Goal: Use online tool/utility: Use online tool/utility

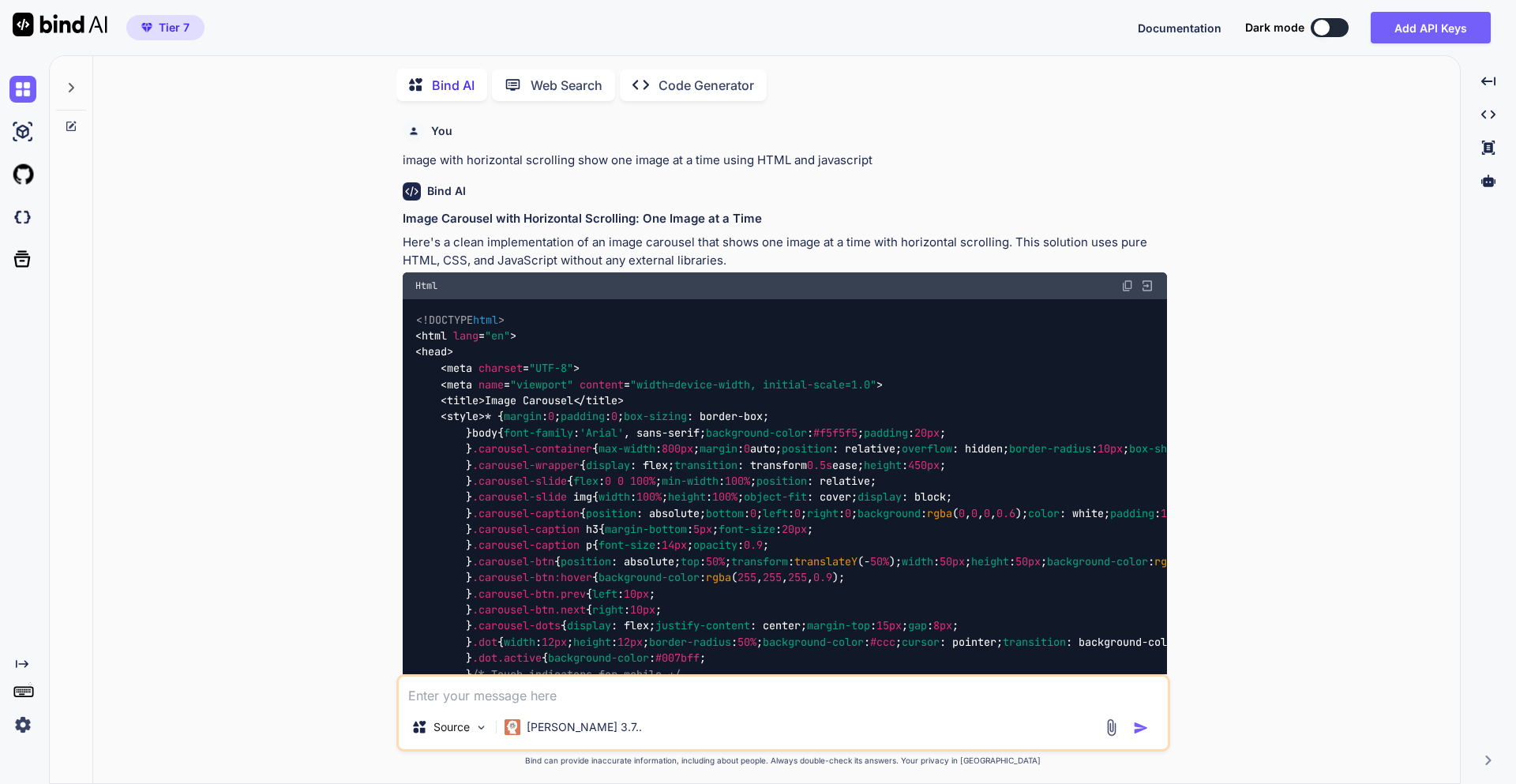
scroll to position [20001, 0]
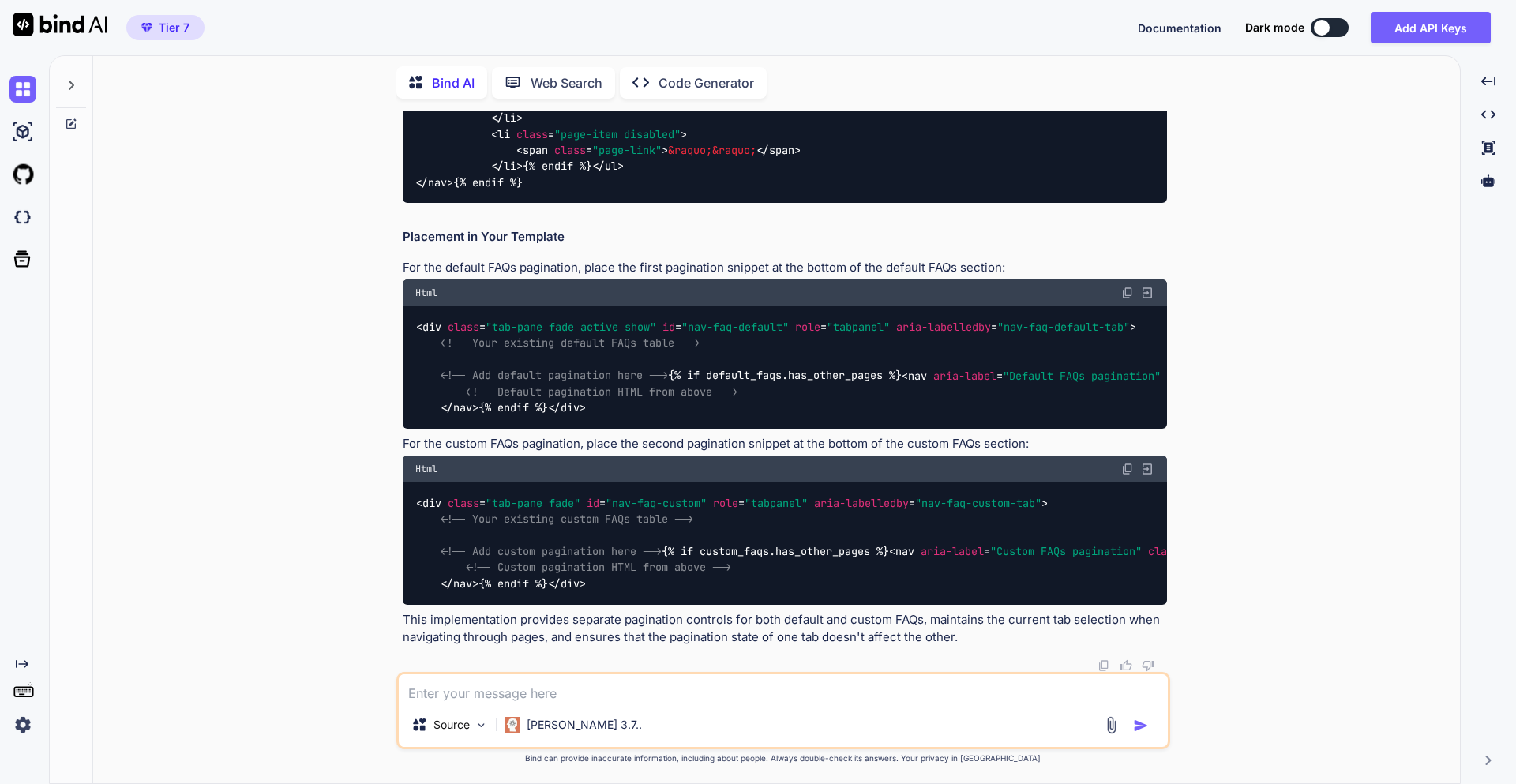
click at [445, 694] on textarea at bounding box center [783, 688] width 769 height 28
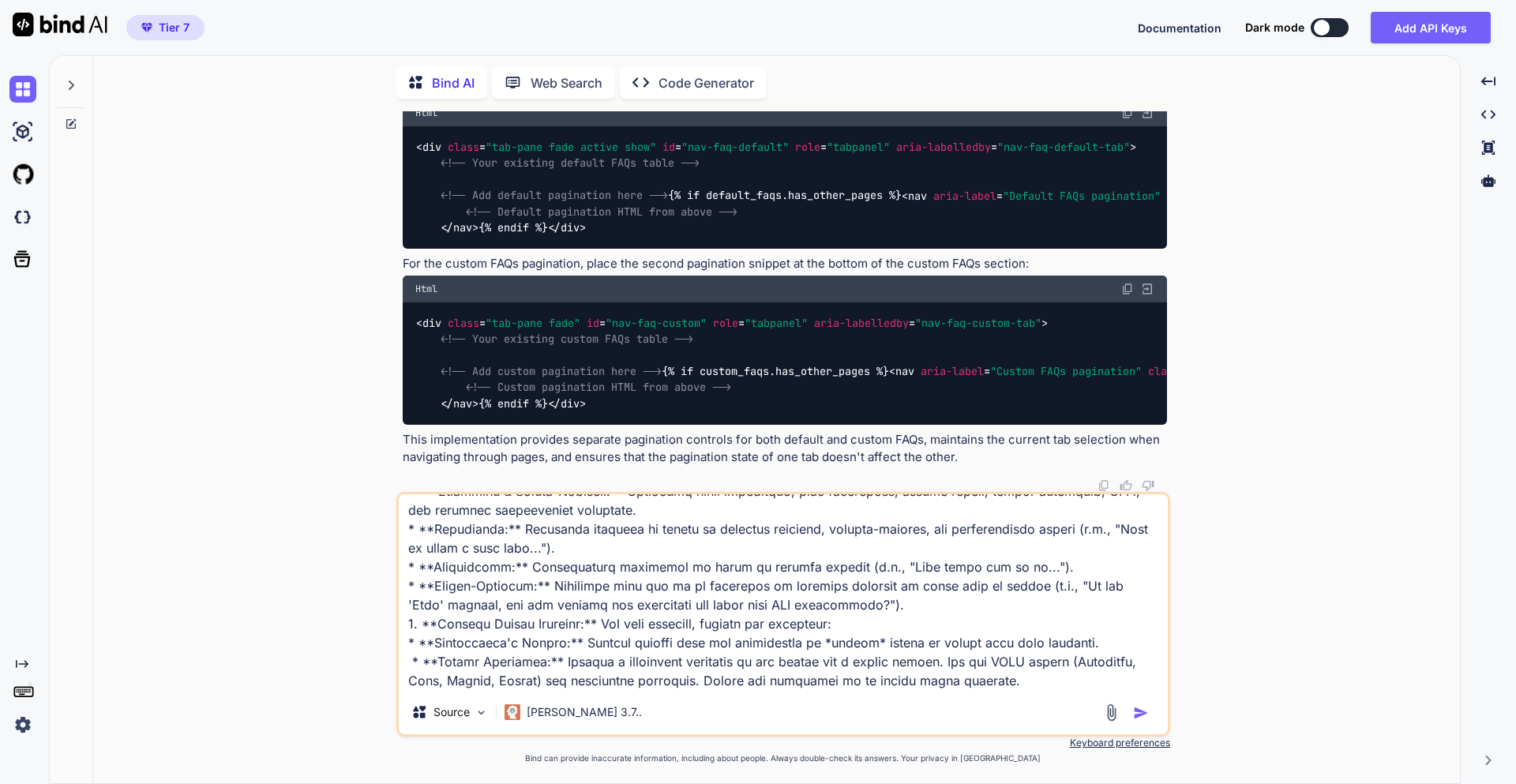
scroll to position [230, 0]
click at [816, 671] on textarea at bounding box center [783, 592] width 769 height 195
paste textarea "**Here is the target Job Description:**"
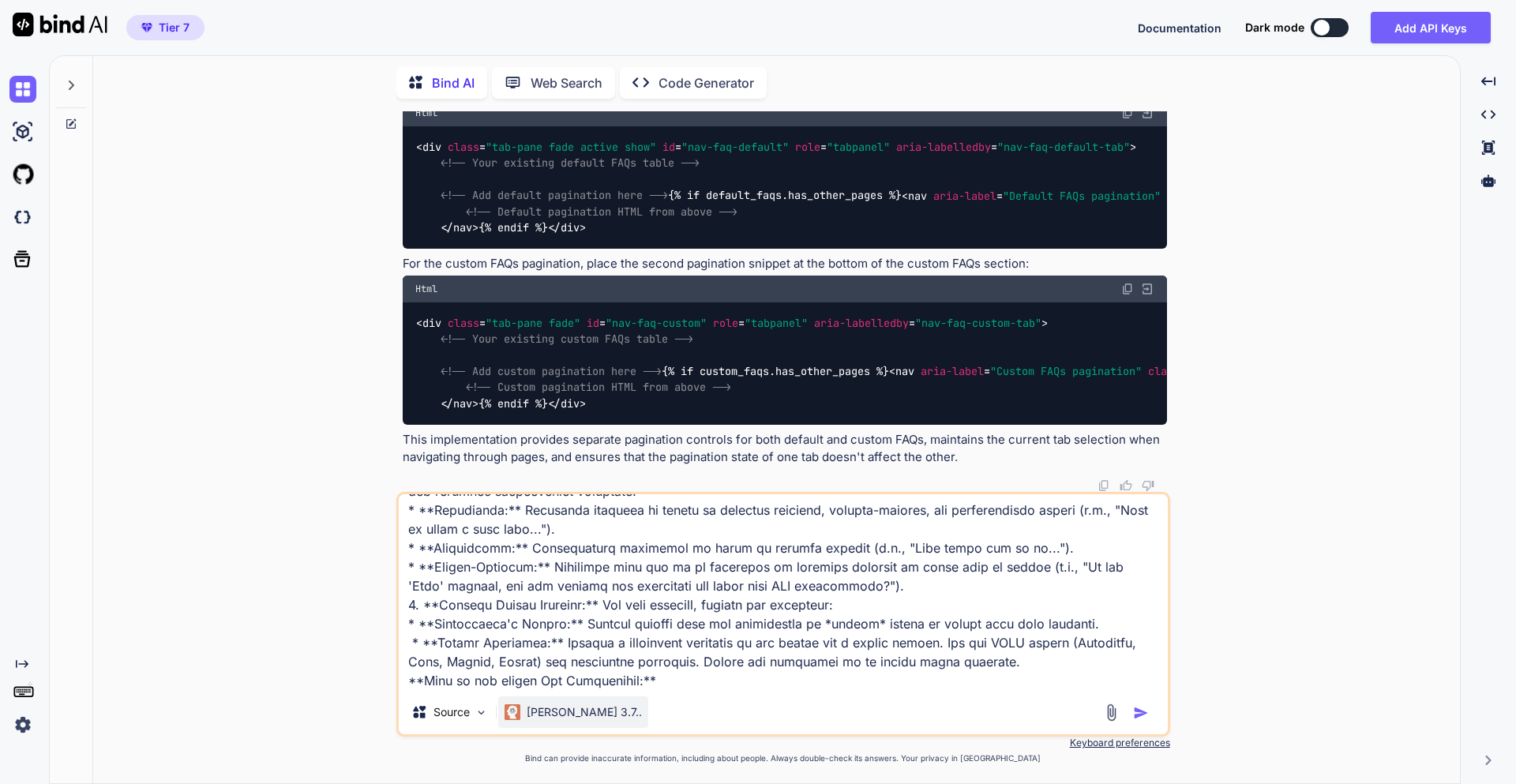
click at [581, 717] on p "[PERSON_NAME] 3.7.." at bounding box center [585, 712] width 116 height 15
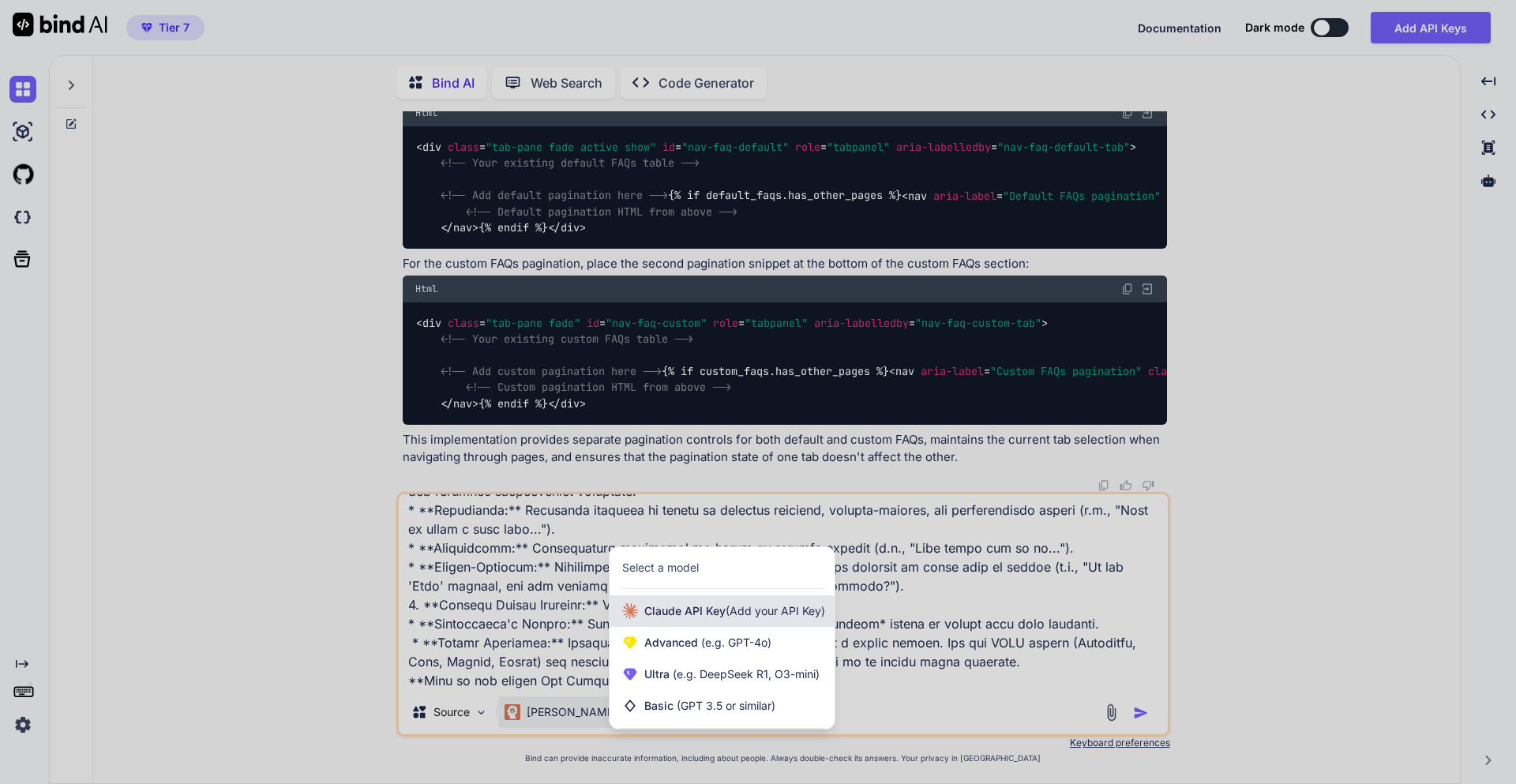
click at [739, 612] on span "(Add your API Key)" at bounding box center [775, 611] width 99 height 13
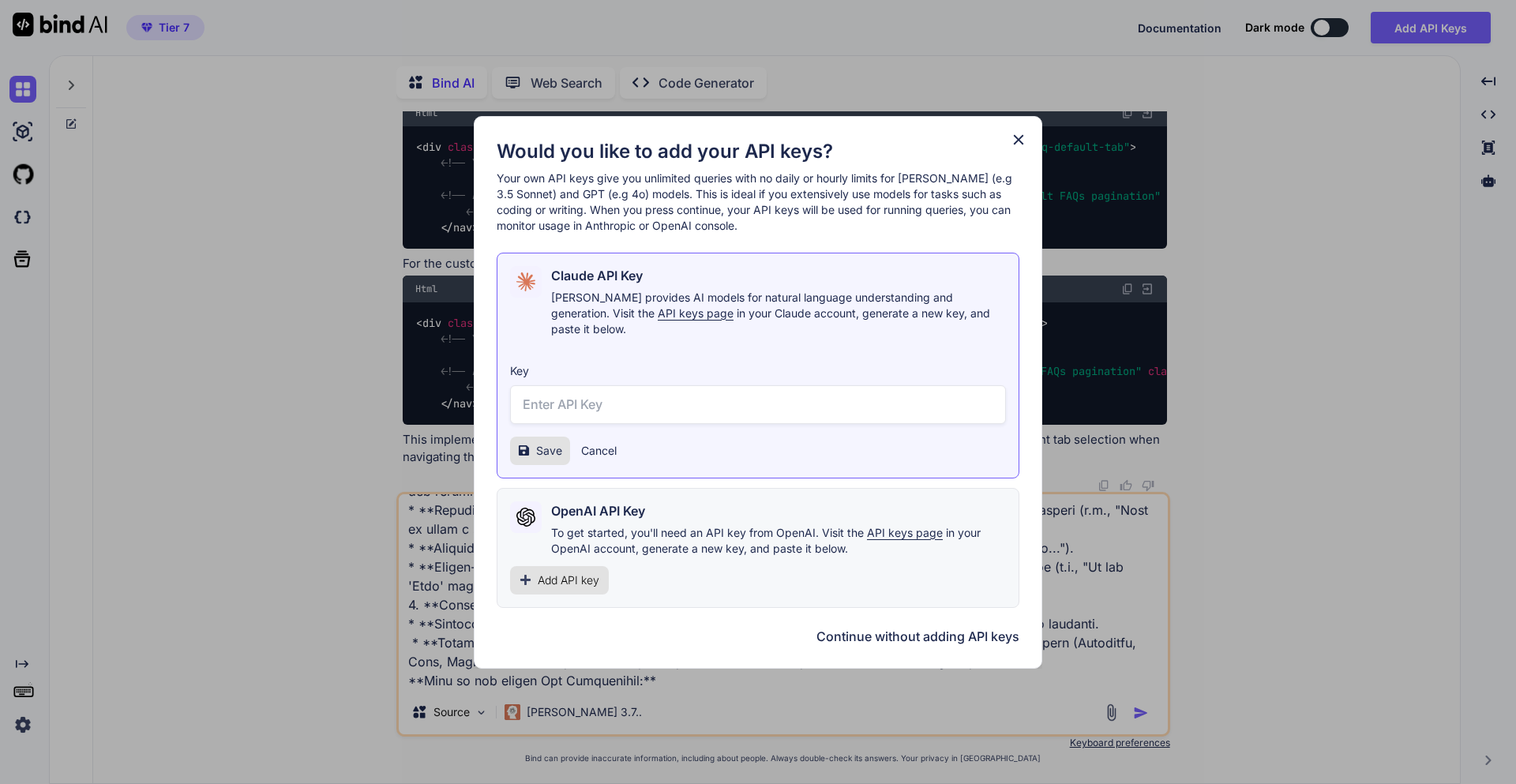
click at [603, 443] on button "Cancel" at bounding box center [599, 450] width 36 height 15
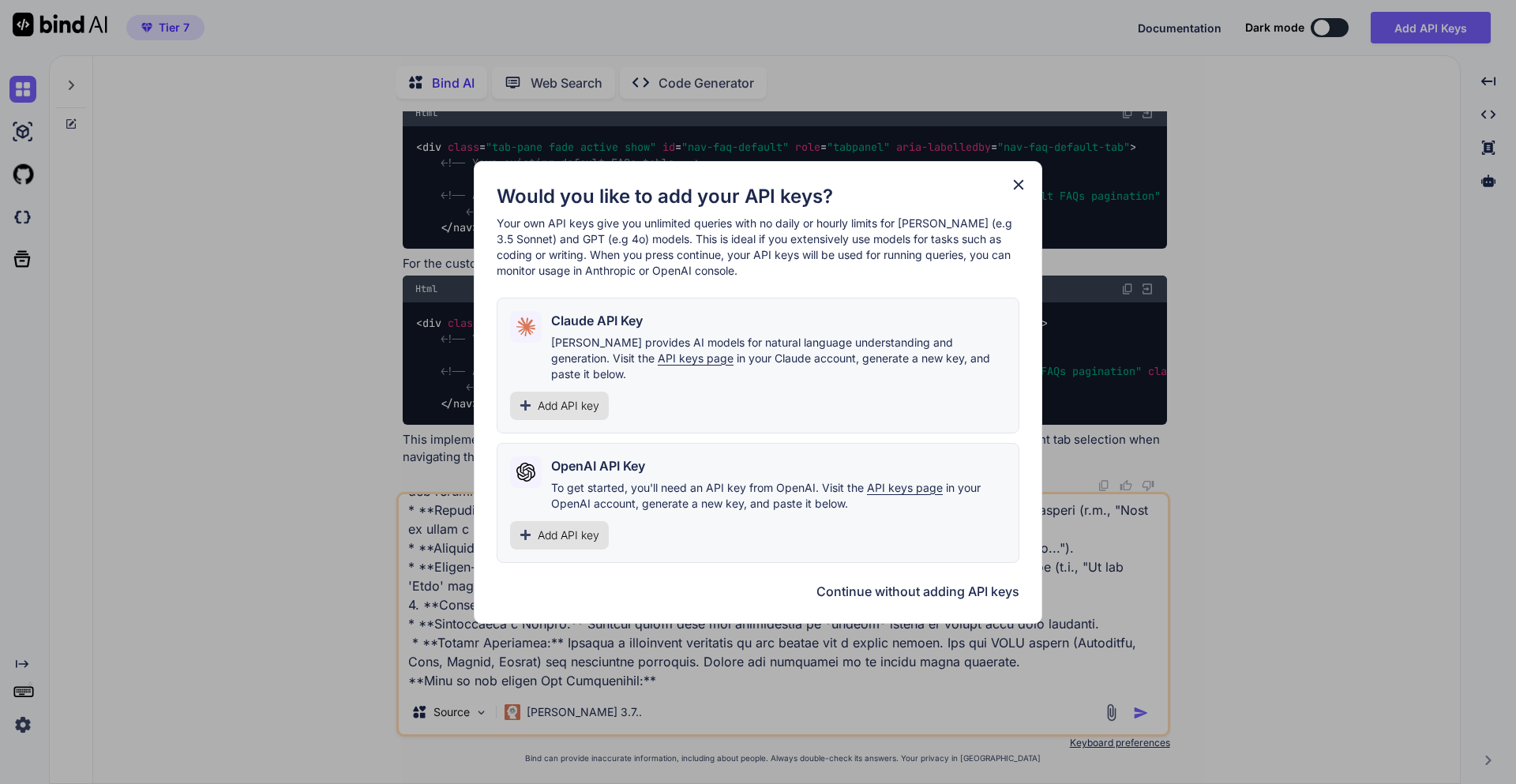
click at [1010, 182] on div "Would you like to add your API keys? Your own API keys give you unlimited queri…" at bounding box center [758, 392] width 568 height 462
click at [1019, 190] on icon at bounding box center [1019, 184] width 11 height 11
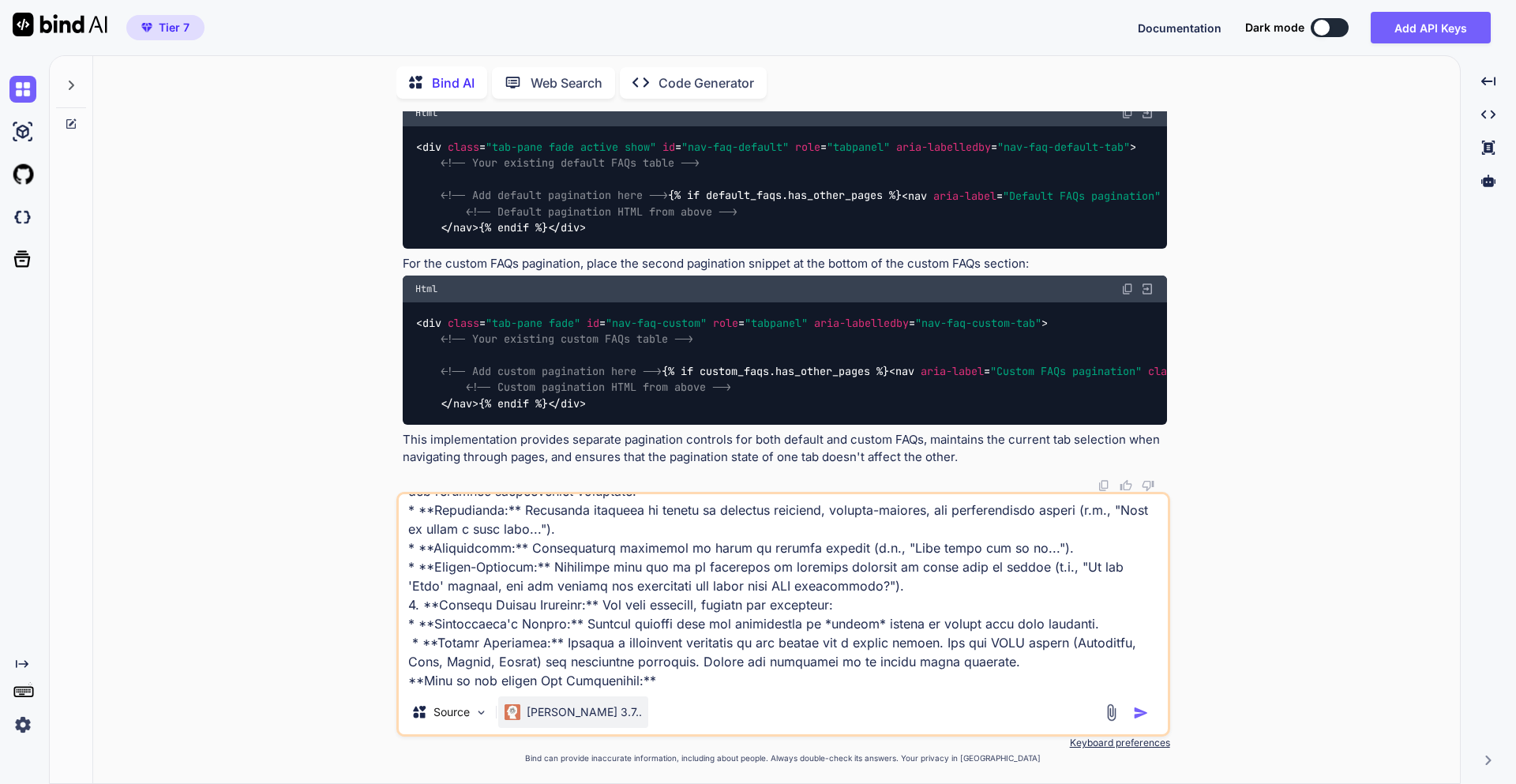
click at [528, 713] on p "[PERSON_NAME] 3.7.." at bounding box center [585, 712] width 116 height 15
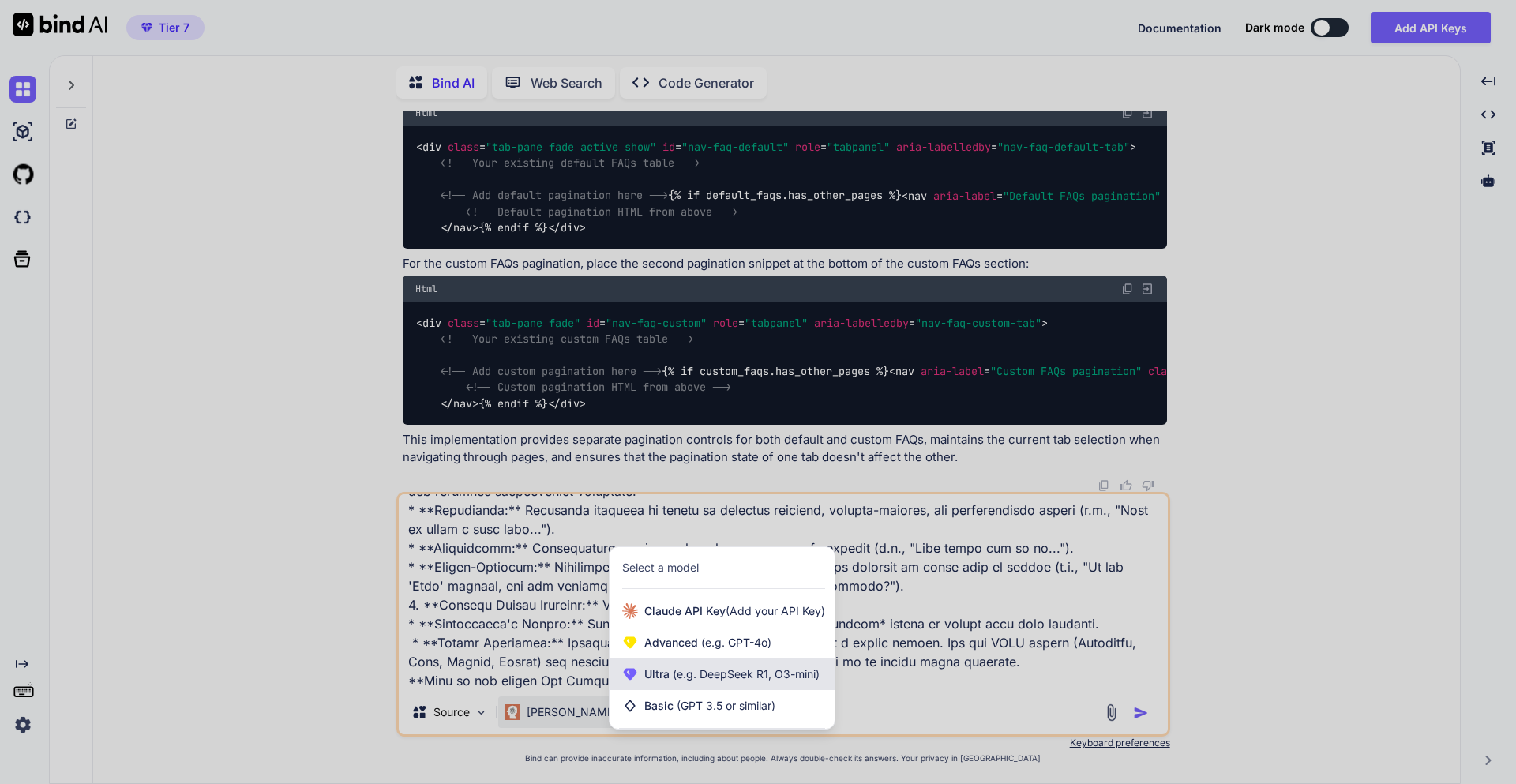
click at [705, 670] on span "(e.g. DeepSeek R1, O3-mini)" at bounding box center [744, 673] width 150 height 13
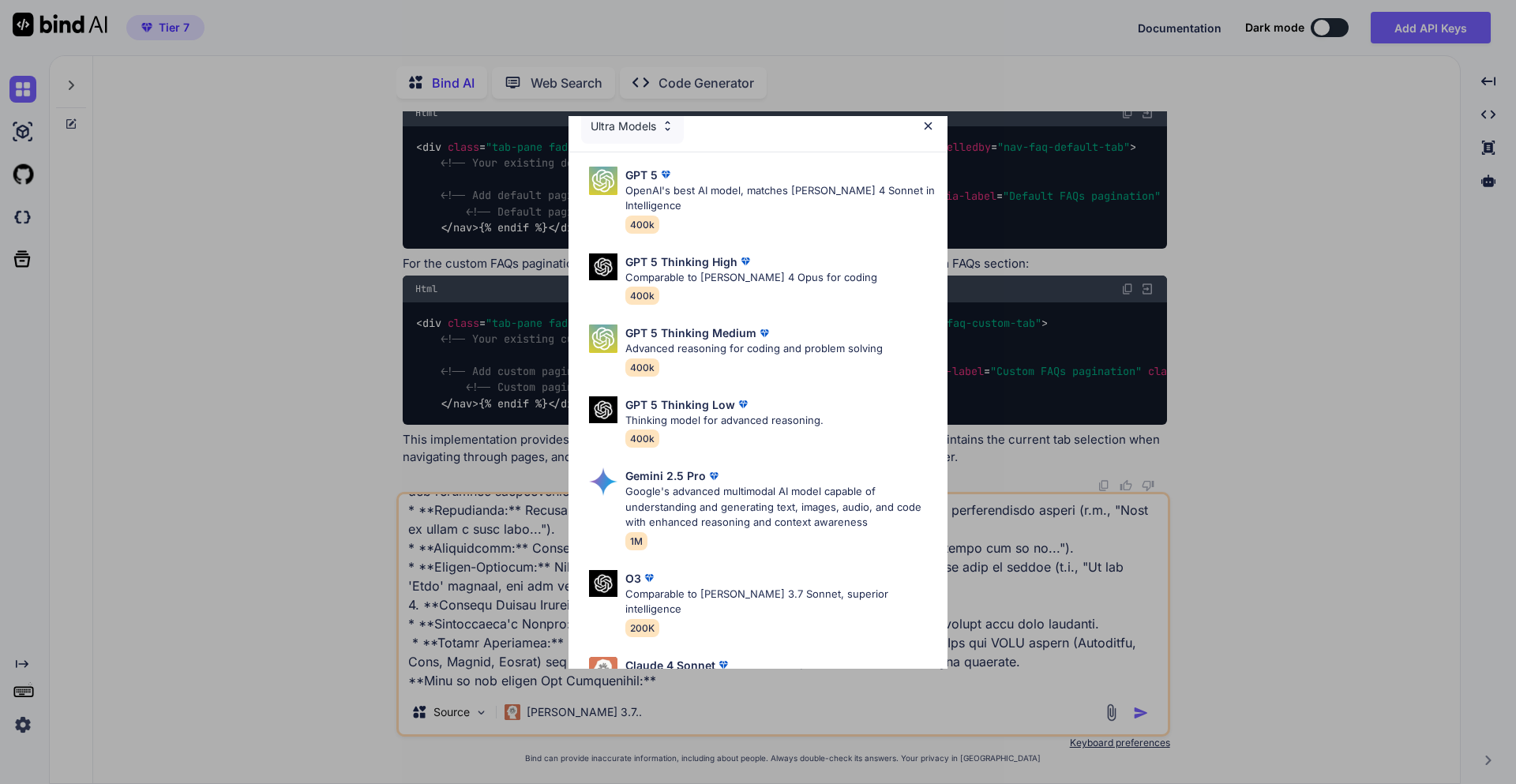
scroll to position [0, 0]
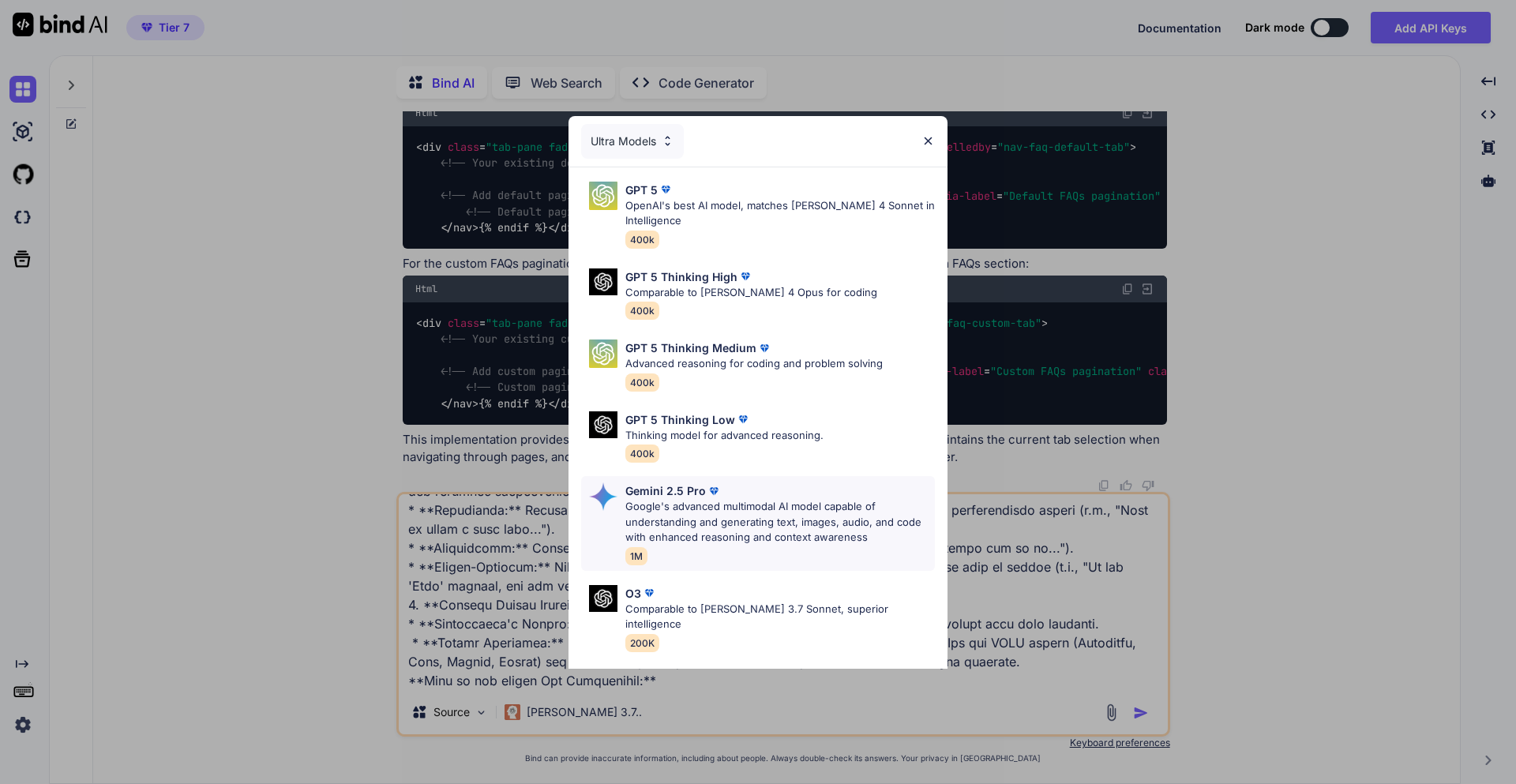
click at [666, 536] on p "Google's advanced multimodal AI model capable of understanding and generating t…" at bounding box center [780, 522] width 309 height 46
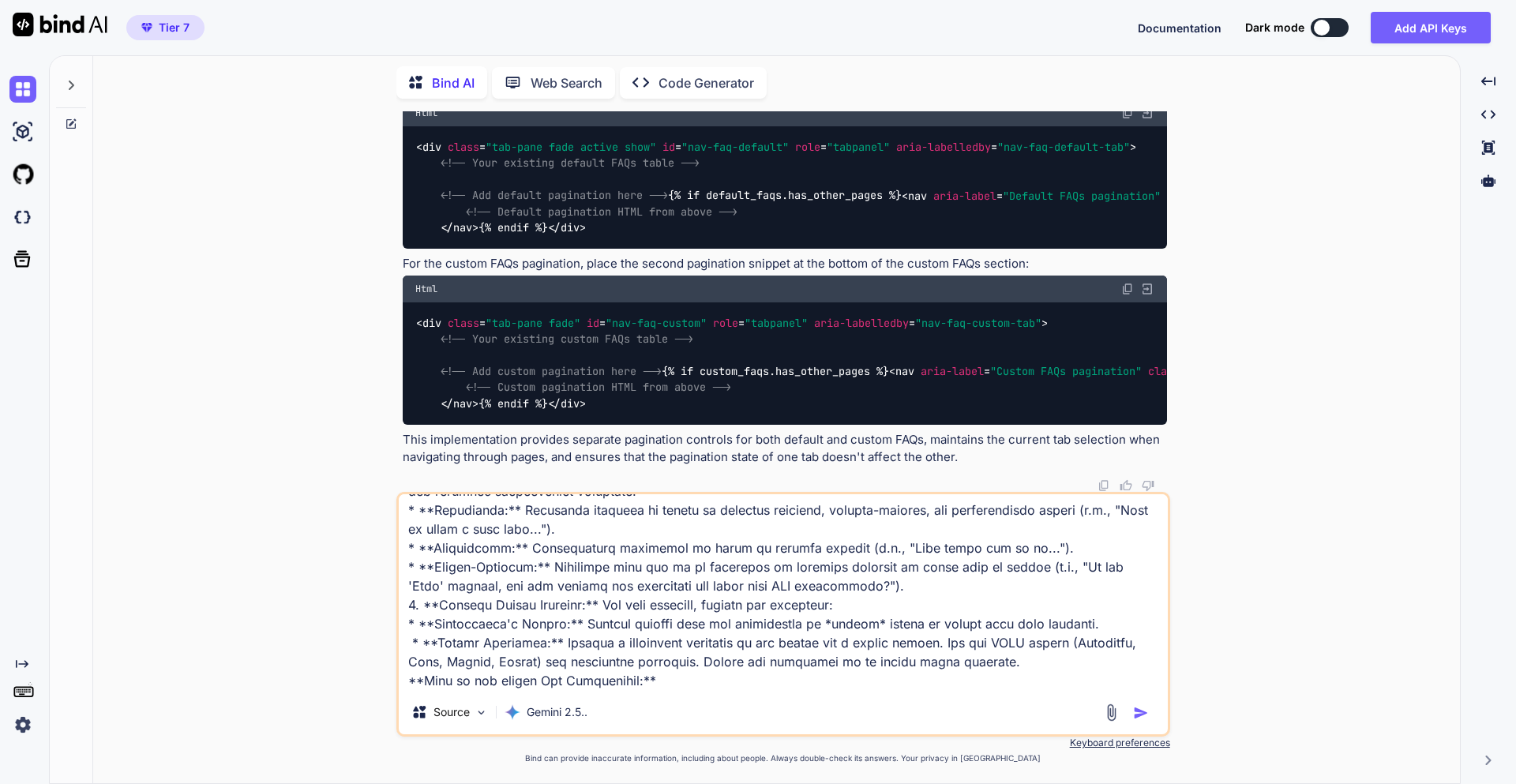
click at [734, 684] on textarea at bounding box center [783, 592] width 769 height 195
click at [556, 683] on textarea at bounding box center [783, 592] width 769 height 195
paste textarea "Loremips Dolorsit (AM) Consec Adi -1+ elits do eiu Tempor Incidi Utlabore Etdol…"
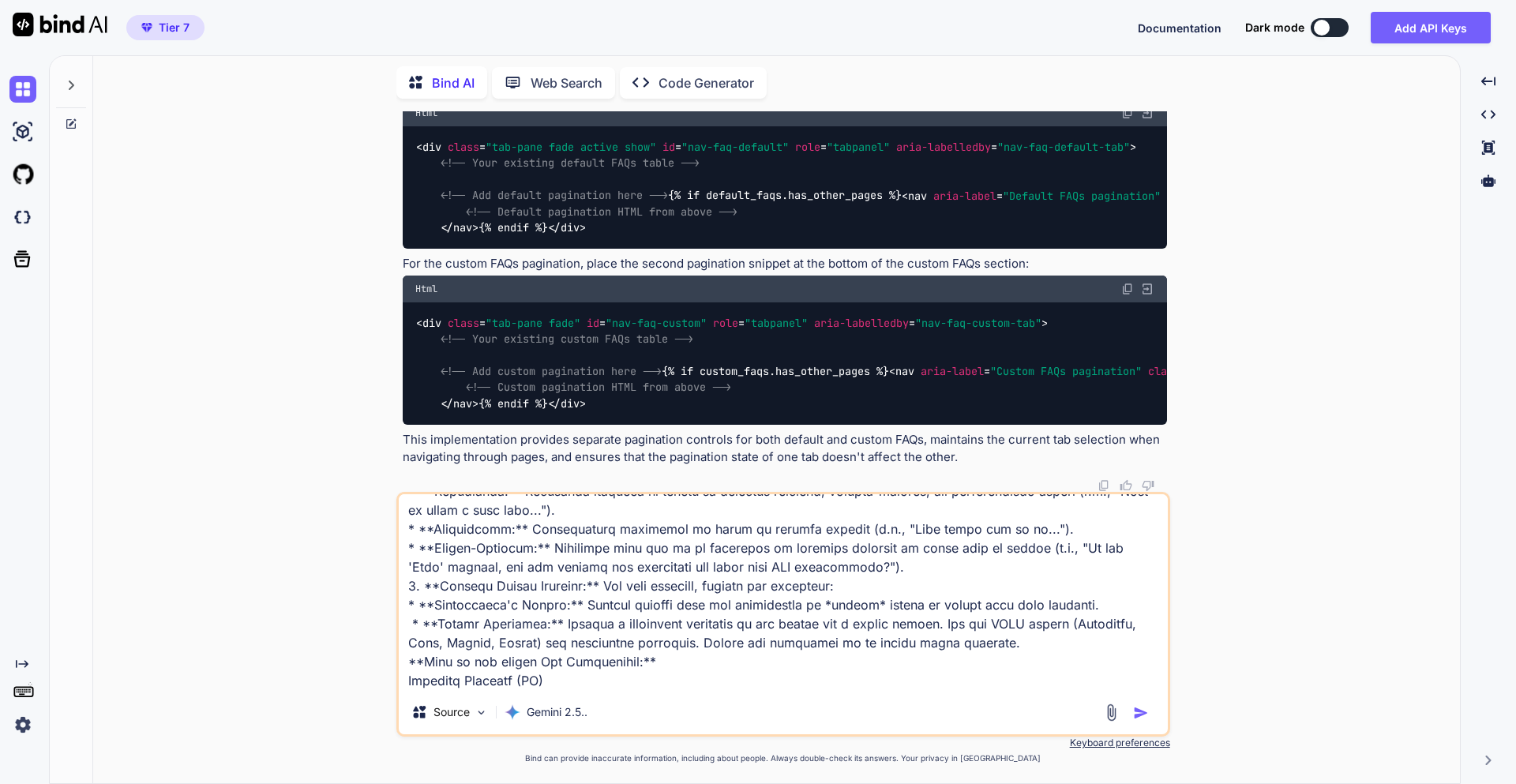
scroll to position [1176, 0]
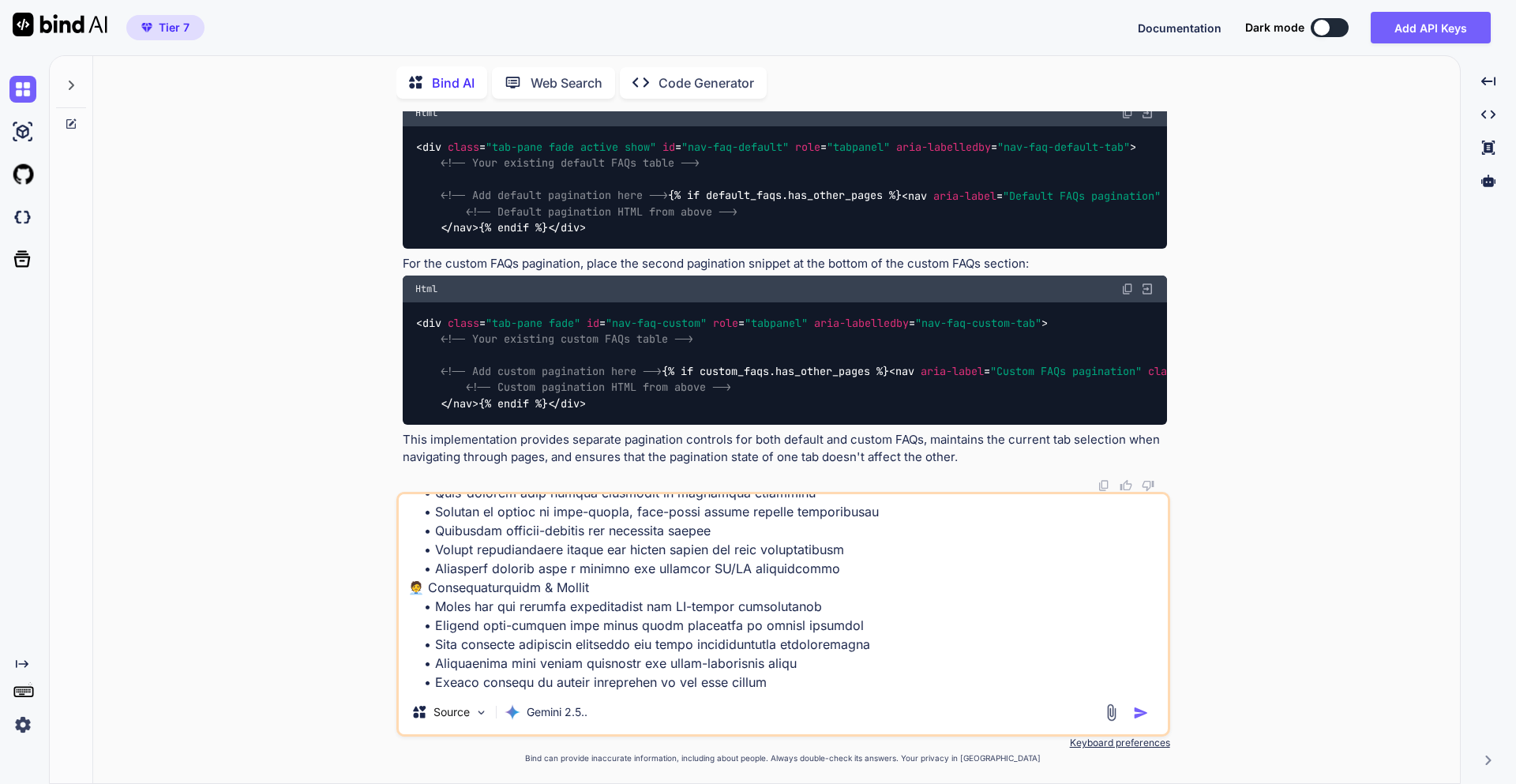
type textarea "**Lor ip do sitame consec adipisc eli seddoeius temporincid utlaboree do magnaa…"
click at [1137, 712] on img "button" at bounding box center [1140, 712] width 15 height 15
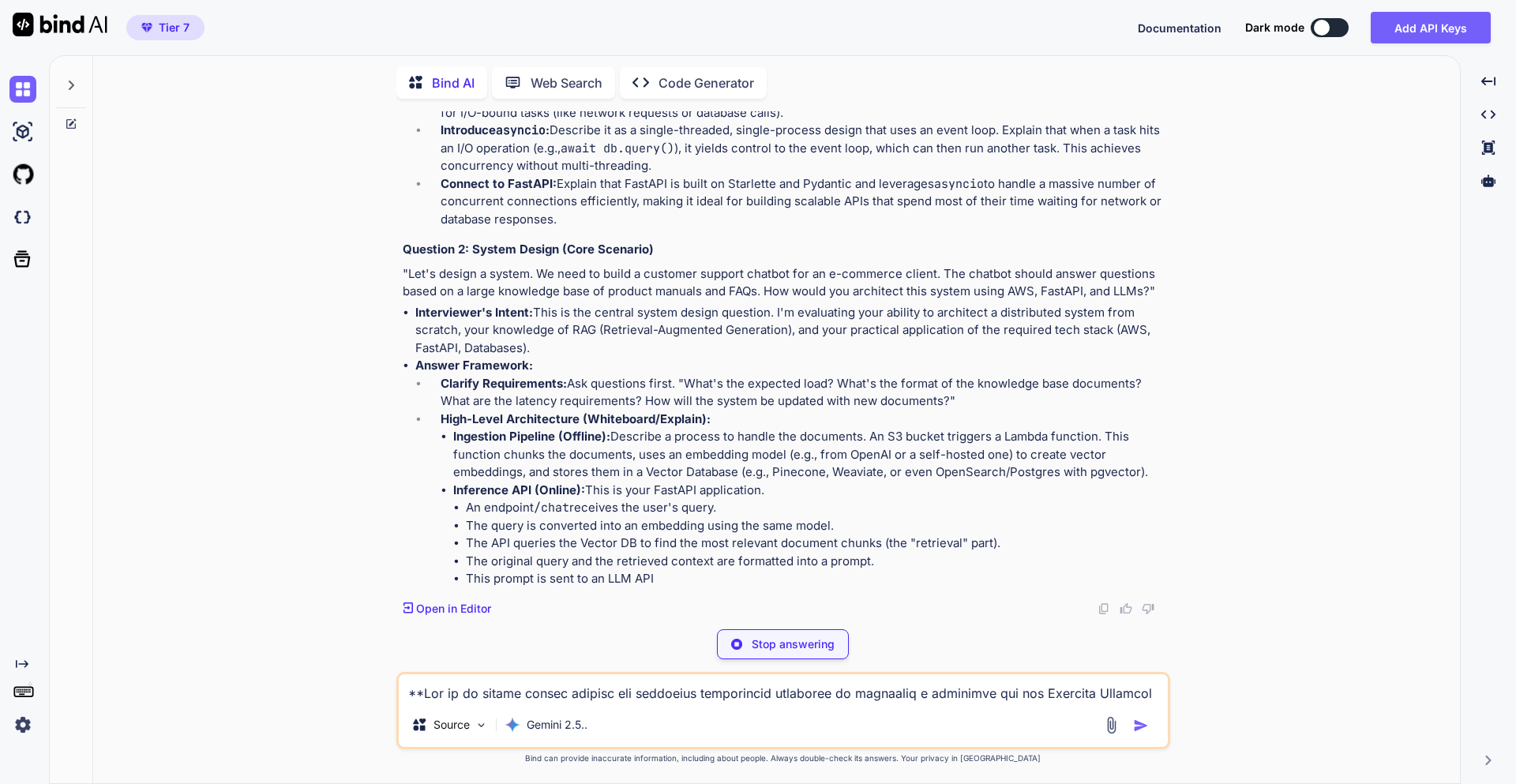
scroll to position [23600, 0]
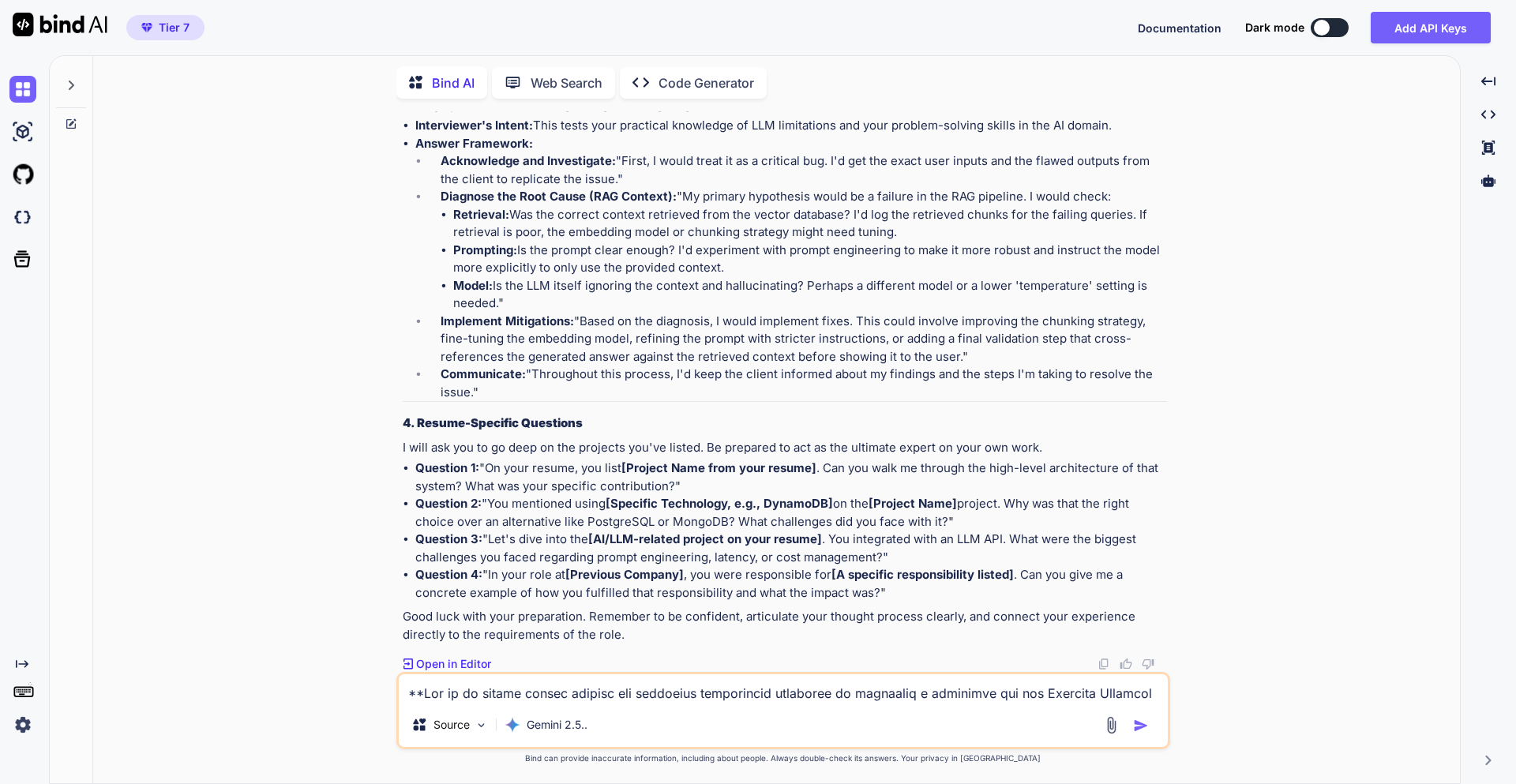
scroll to position [23460, 0]
click at [442, 783] on div "Bind AI Web Search Created with Pixso. Code Generator You image with horizontal…" at bounding box center [755, 419] width 1412 height 729
click at [1250, 376] on div "You image with horizontal scrolling show one image at a time using HTML and jav…" at bounding box center [782, 447] width 1354 height 672
